Goal: Transaction & Acquisition: Purchase product/service

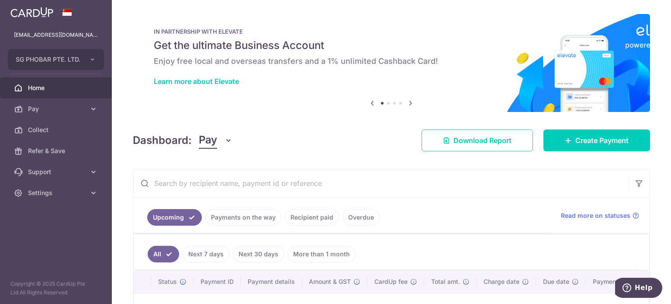
scroll to position [126, 0]
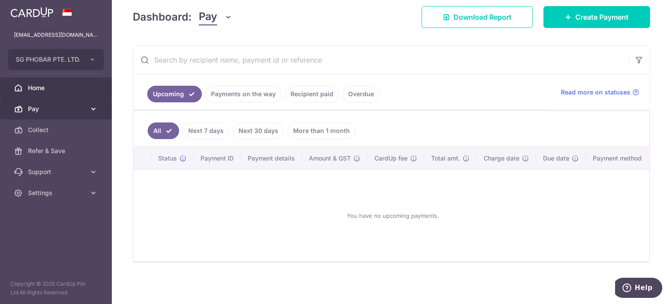
click at [54, 107] on span "Pay" at bounding box center [57, 108] width 58 height 9
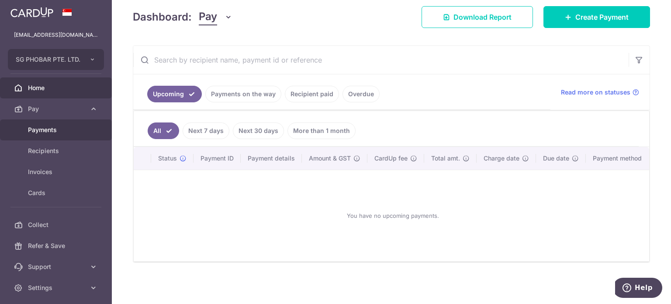
click at [71, 133] on span "Payments" at bounding box center [57, 129] width 58 height 9
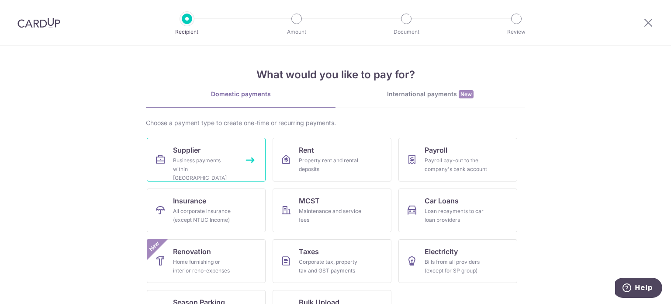
click at [247, 160] on link "Supplier Business payments within Singapore" at bounding box center [206, 160] width 119 height 44
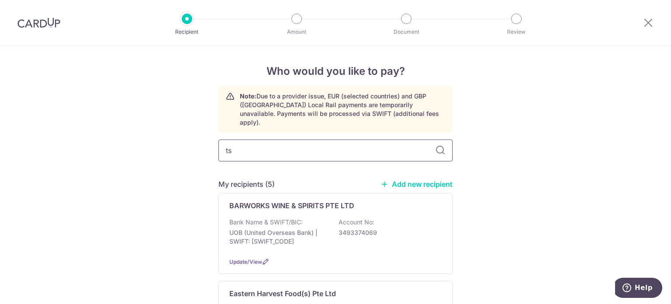
type input "tsa"
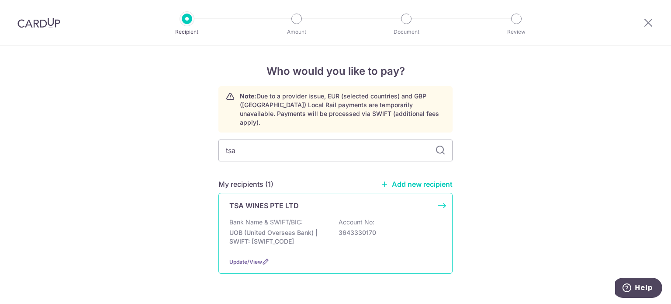
click at [261, 228] on p "UOB (United Overseas Bank) | SWIFT: UOVBSGSGXXX" at bounding box center [278, 236] width 98 height 17
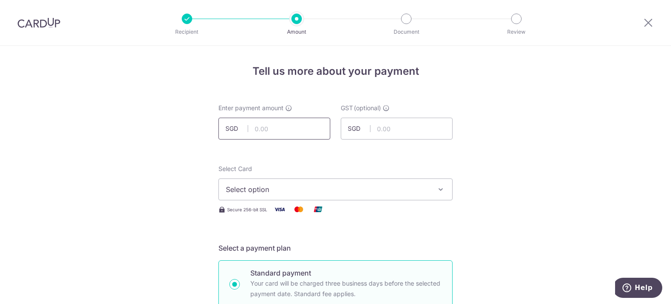
drag, startPoint x: 280, startPoint y: 148, endPoint x: 285, endPoint y: 132, distance: 16.9
click at [285, 132] on input "text" at bounding box center [275, 129] width 112 height 22
paste input "359.70"
type input "359.70"
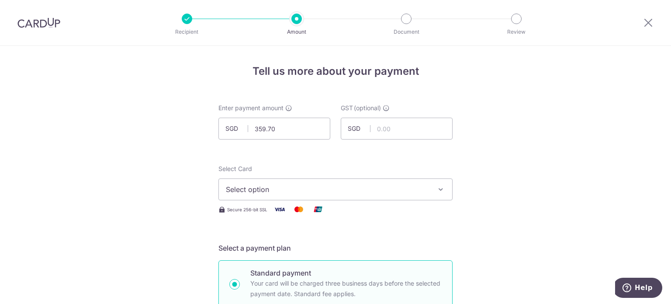
click at [311, 193] on span "Select option" at bounding box center [328, 189] width 204 height 10
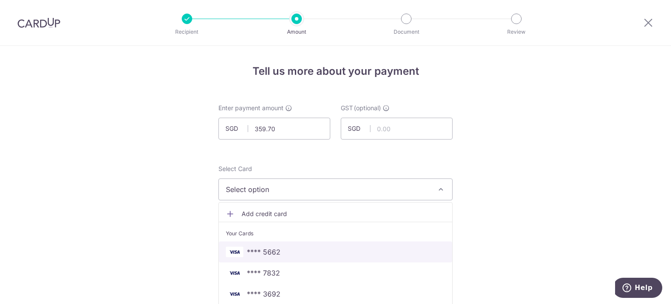
drag, startPoint x: 295, startPoint y: 255, endPoint x: 306, endPoint y: 246, distance: 13.7
click at [295, 255] on span "**** 5662" at bounding box center [335, 252] width 219 height 10
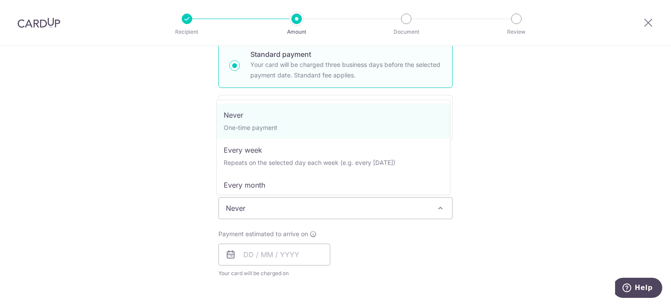
click at [309, 214] on span "Never" at bounding box center [335, 208] width 233 height 21
click at [312, 214] on span "Never" at bounding box center [335, 208] width 233 height 21
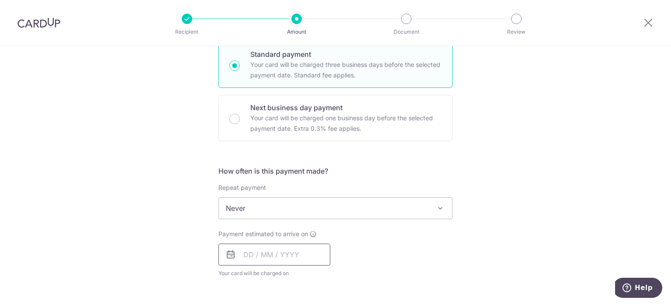
click at [249, 251] on input "text" at bounding box center [275, 254] width 112 height 22
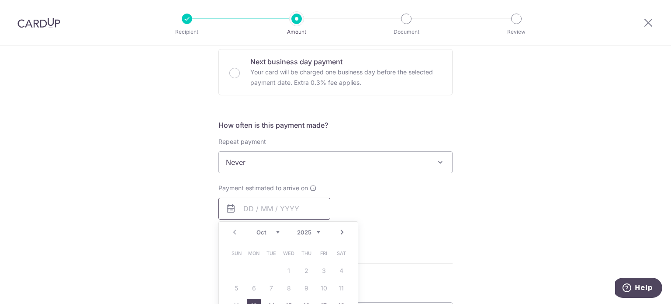
scroll to position [306, 0]
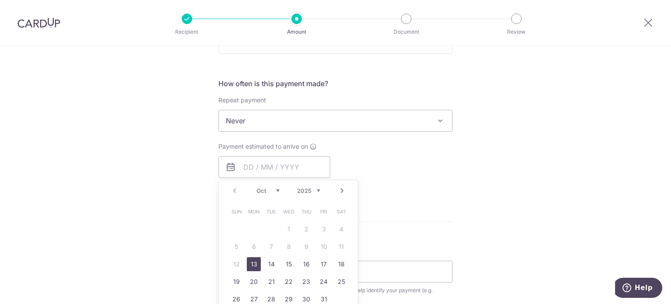
click at [248, 263] on link "13" at bounding box center [254, 264] width 14 height 14
type input "13/10/2025"
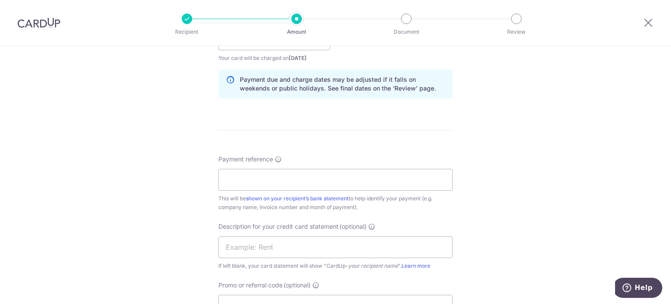
scroll to position [437, 0]
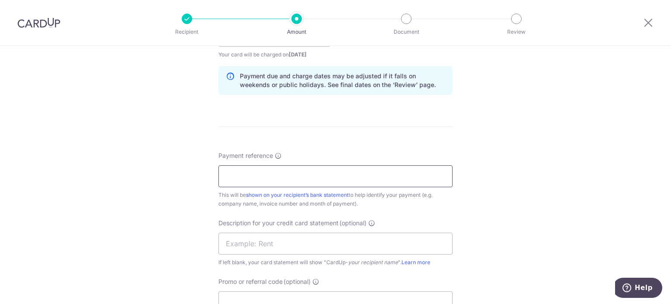
click at [274, 176] on input "Payment reference" at bounding box center [336, 176] width 234 height 22
type input "Acct: 121-T097"
click at [254, 243] on input "text" at bounding box center [336, 244] width 234 height 22
paste input "121-T097"
type input "121-T097"
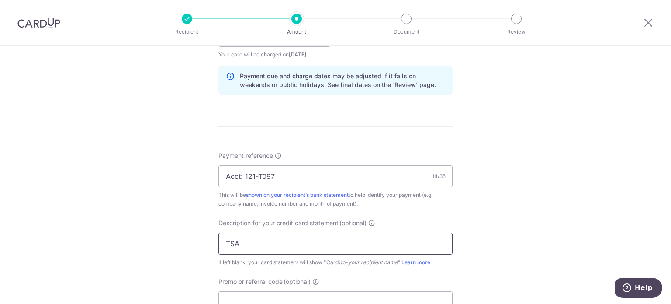
type input "TSA"
click at [279, 299] on input "Promo or referral code (optional)" at bounding box center [336, 302] width 234 height 22
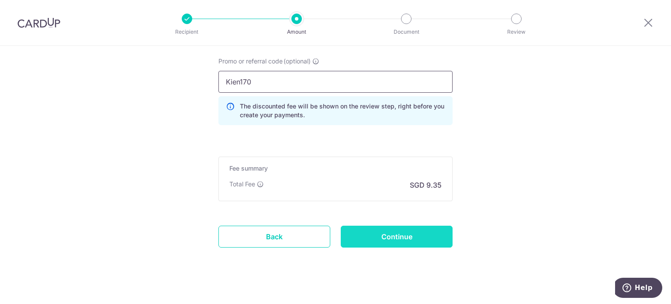
type input "Kien170"
click at [375, 231] on input "Continue" at bounding box center [397, 237] width 112 height 22
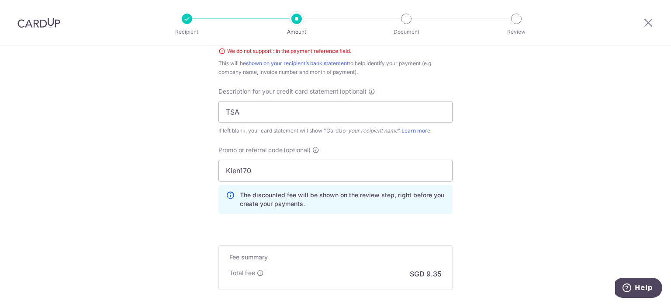
scroll to position [450, 0]
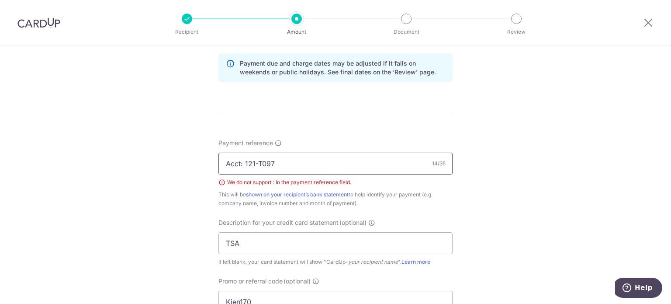
click at [255, 160] on input "Acct: 121-T097" at bounding box center [336, 164] width 234 height 22
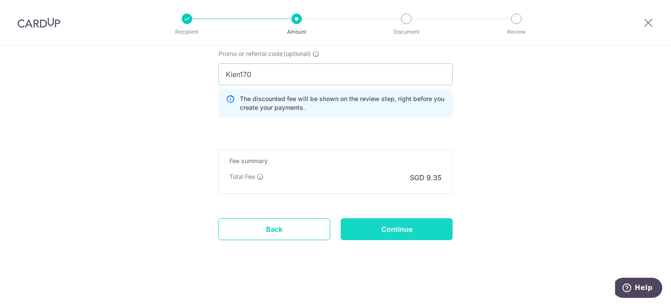
type input "Acct No 121-T097"
click at [381, 222] on input "Continue" at bounding box center [397, 229] width 112 height 22
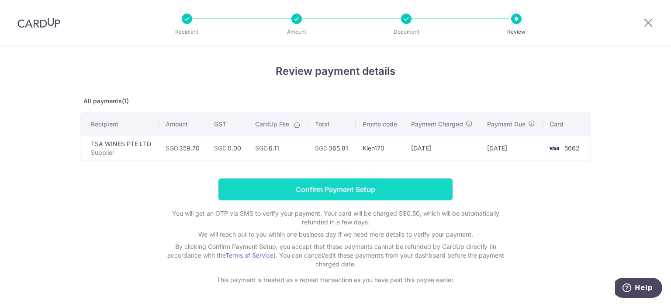
click at [328, 192] on input "Confirm Payment Setup" at bounding box center [336, 189] width 234 height 22
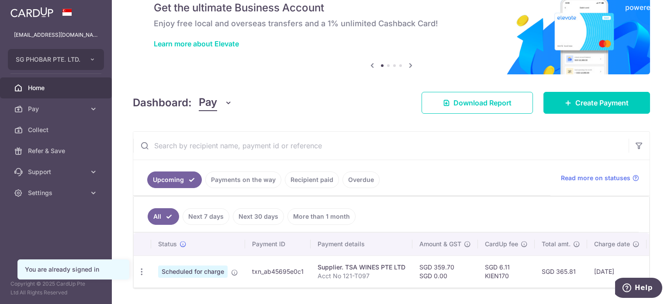
scroll to position [66, 0]
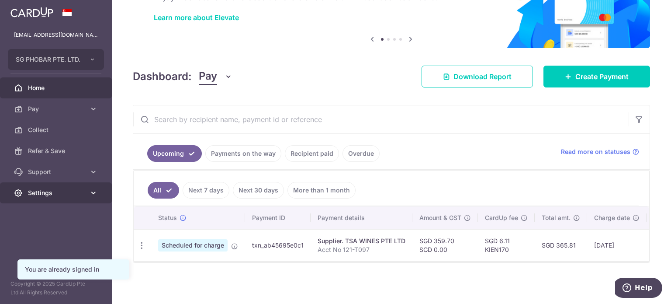
click at [42, 198] on link "Settings" at bounding box center [56, 192] width 112 height 21
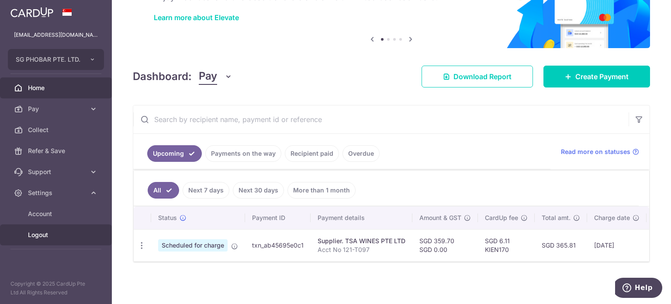
click at [49, 233] on span "Logout" at bounding box center [57, 234] width 58 height 9
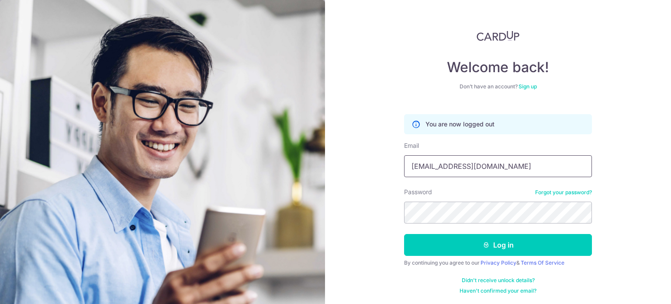
click at [549, 164] on input "[EMAIL_ADDRESS][DOMAIN_NAME]" at bounding box center [498, 166] width 188 height 22
type input "[EMAIL_ADDRESS][DOMAIN_NAME]"
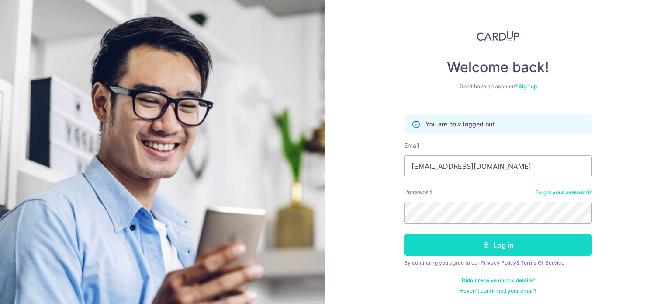
click at [497, 243] on button "Log in" at bounding box center [498, 245] width 188 height 22
